Goal: Task Accomplishment & Management: Use online tool/utility

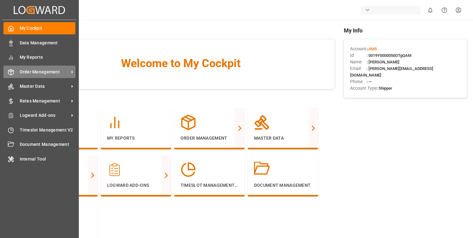
click at [44, 74] on span "Order Management" at bounding box center [44, 72] width 49 height 7
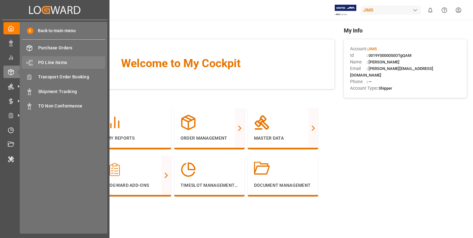
click at [71, 62] on span "PO Line Items" at bounding box center [71, 62] width 67 height 7
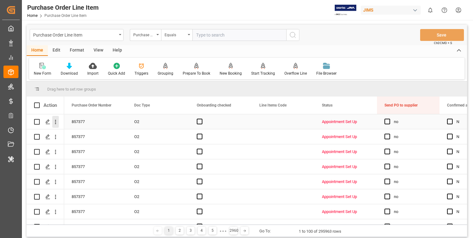
click at [56, 126] on button "open menu" at bounding box center [55, 122] width 7 height 12
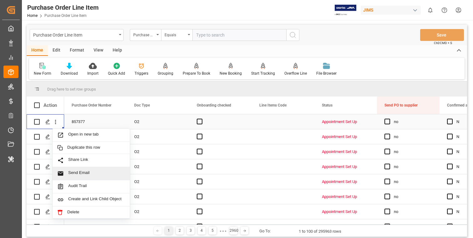
click at [83, 170] on div "Send Email" at bounding box center [91, 173] width 77 height 13
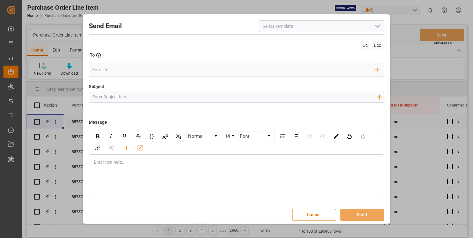
click at [253, 170] on div "Enter text here..." at bounding box center [236, 162] width 294 height 15
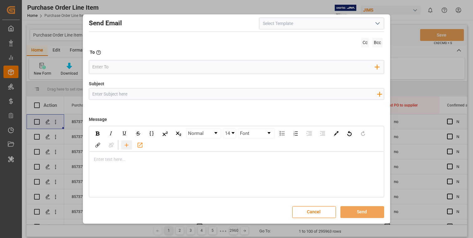
click at [127, 148] on icon "rdw-toolbar" at bounding box center [126, 145] width 7 height 7
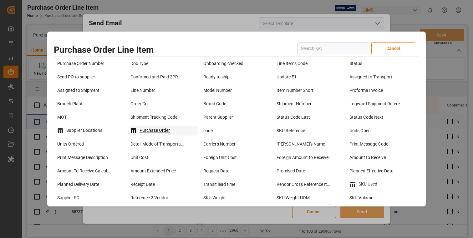
click at [165, 132] on div "Purchase Order" at bounding box center [164, 131] width 70 height 10
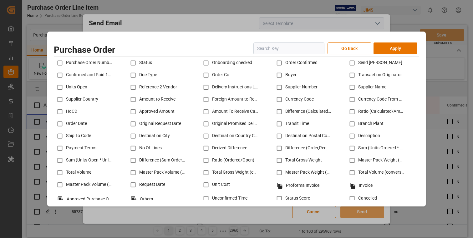
click at [204, 63] on input "checkbox" at bounding box center [206, 63] width 12 height 12
checkbox input "true"
click at [205, 73] on input "checkbox" at bounding box center [206, 75] width 12 height 12
checkbox input "true"
click at [216, 118] on div "Original Promised Delivery Date" at bounding box center [236, 124] width 73 height 12
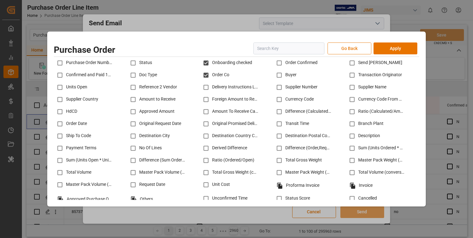
click at [346, 47] on button "Go Back" at bounding box center [350, 49] width 44 height 12
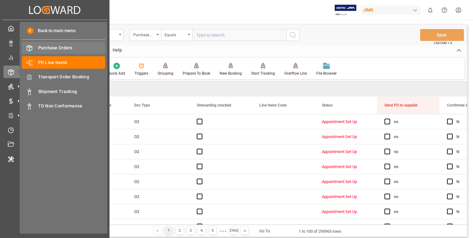
drag, startPoint x: 69, startPoint y: 48, endPoint x: 70, endPoint y: 54, distance: 6.0
click at [69, 48] on span "Purchase Orders" at bounding box center [71, 48] width 67 height 7
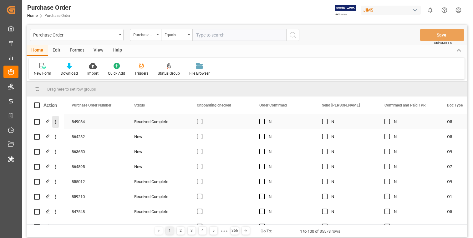
click at [56, 120] on icon "open menu" at bounding box center [55, 122] width 1 height 4
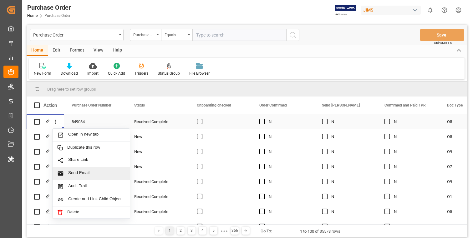
click at [84, 170] on div "Send Email" at bounding box center [91, 173] width 77 height 13
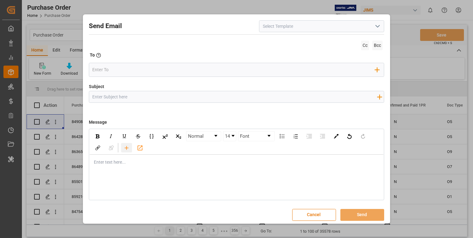
click at [125, 148] on icon "rdw-toolbar" at bounding box center [127, 148] width 4 height 4
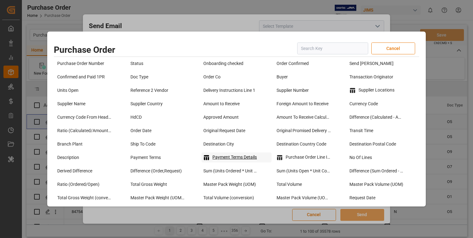
click at [249, 155] on div "Payment Terms Details" at bounding box center [236, 158] width 70 height 10
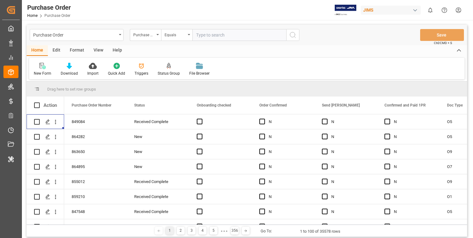
click at [242, 51] on div "Home Edit Format View Help" at bounding box center [247, 50] width 441 height 11
